Goal: Find specific page/section: Find specific page/section

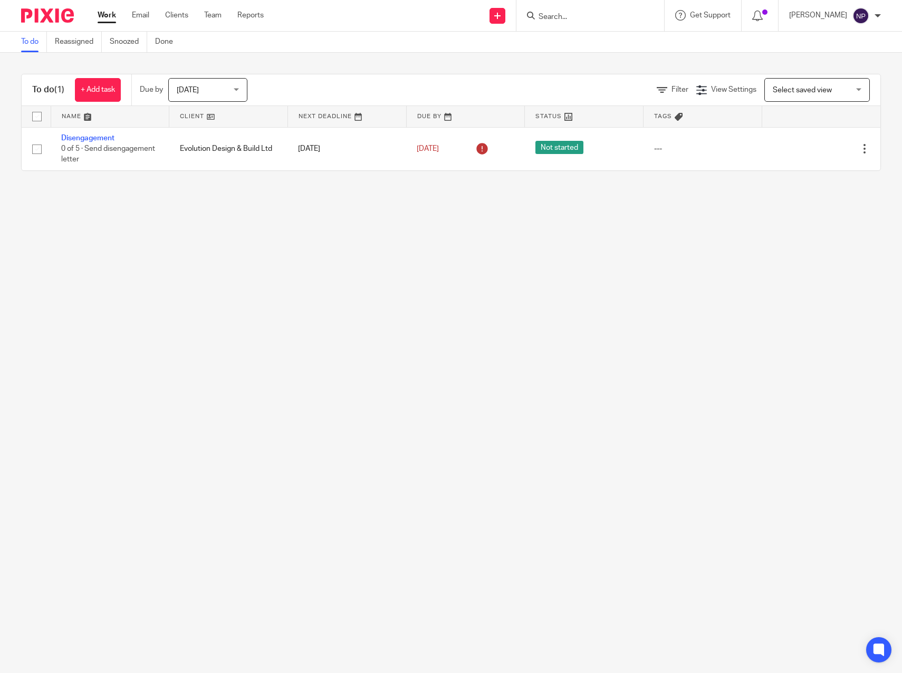
click at [563, 13] on input "Search" at bounding box center [585, 17] width 95 height 9
type input "chrom"
click at [613, 44] on link at bounding box center [634, 45] width 197 height 24
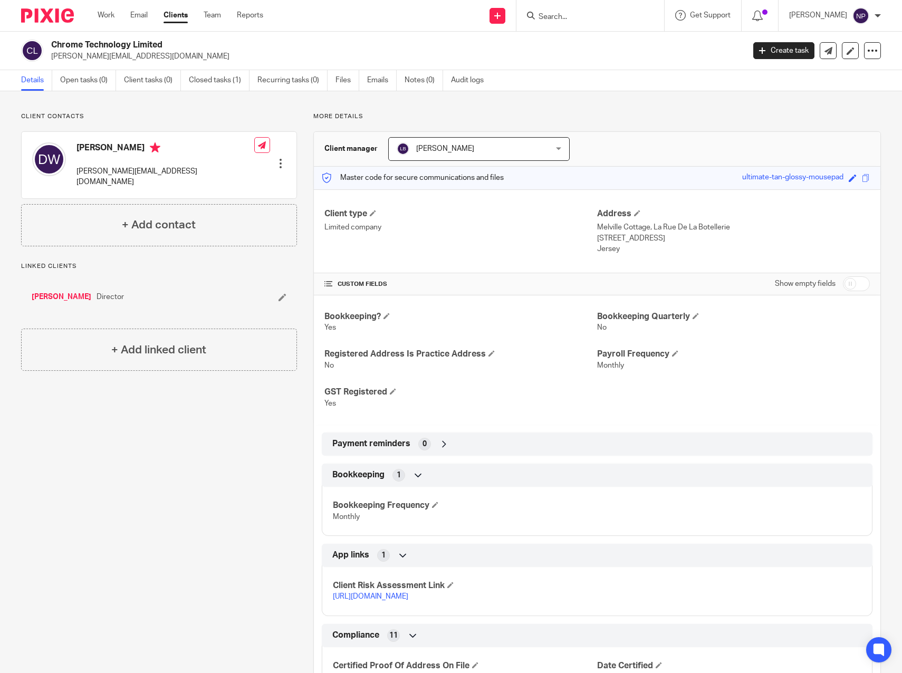
click at [47, 292] on link "[PERSON_NAME]" at bounding box center [62, 297] width 60 height 11
